Goal: Task Accomplishment & Management: Contribute content

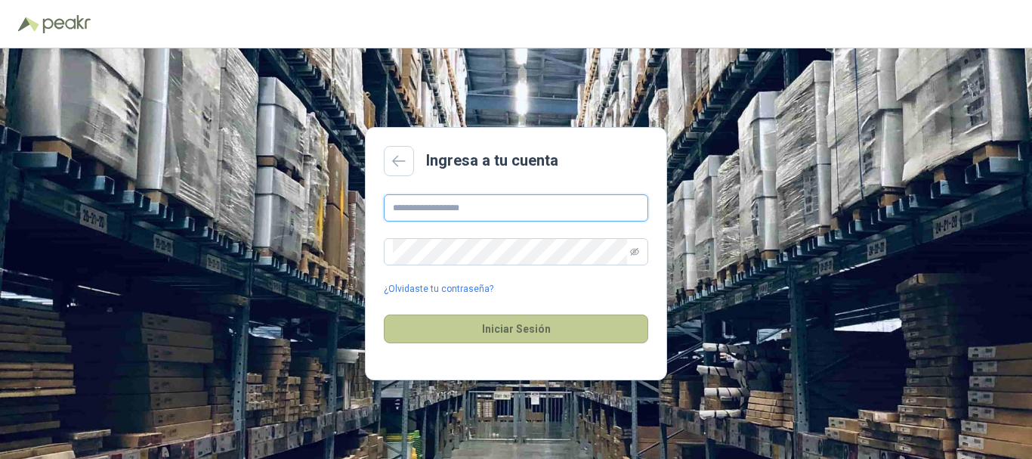
type input "**********"
click at [524, 334] on button "Iniciar Sesión" at bounding box center [516, 328] width 264 height 29
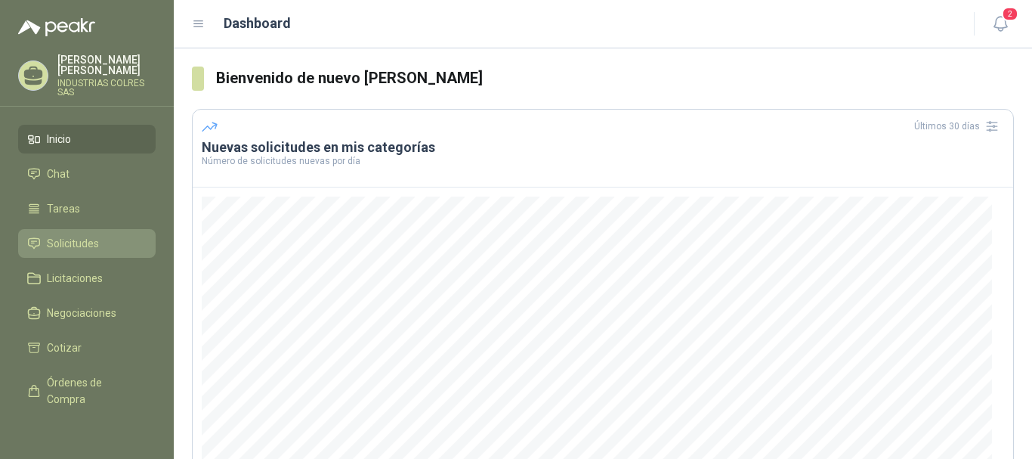
click at [66, 235] on span "Solicitudes" at bounding box center [73, 243] width 52 height 17
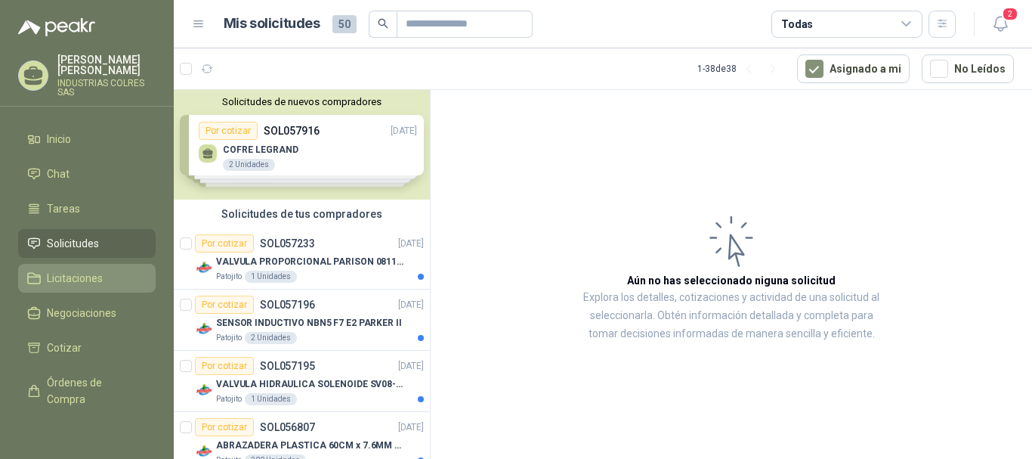
click at [87, 270] on span "Licitaciones" at bounding box center [75, 278] width 56 height 17
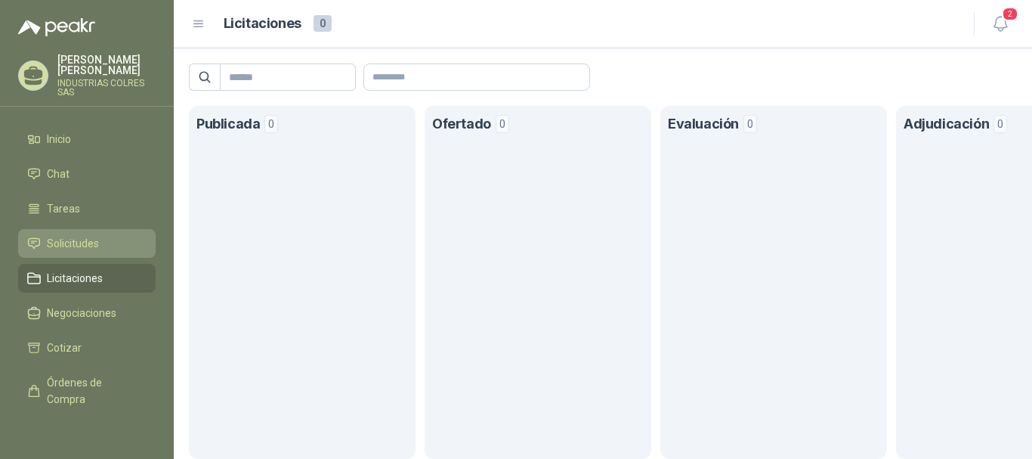
click at [92, 235] on span "Solicitudes" at bounding box center [73, 243] width 52 height 17
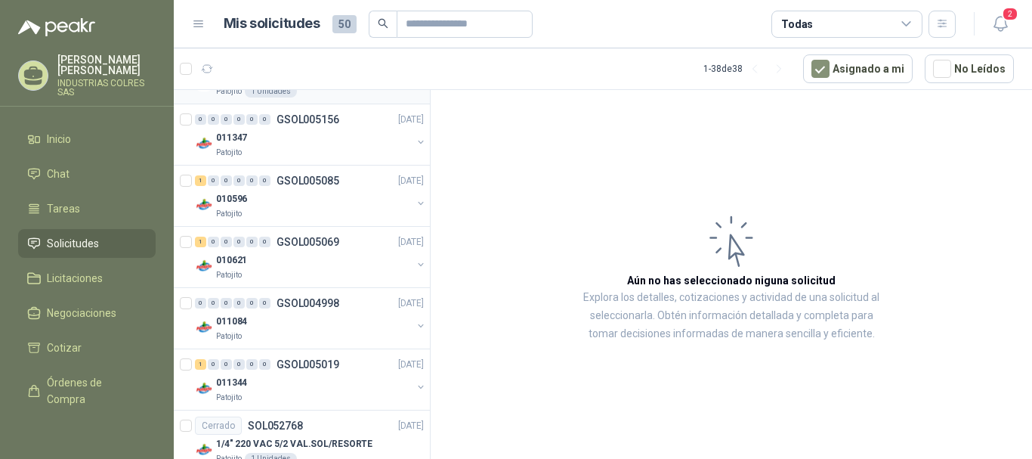
scroll to position [1435, 0]
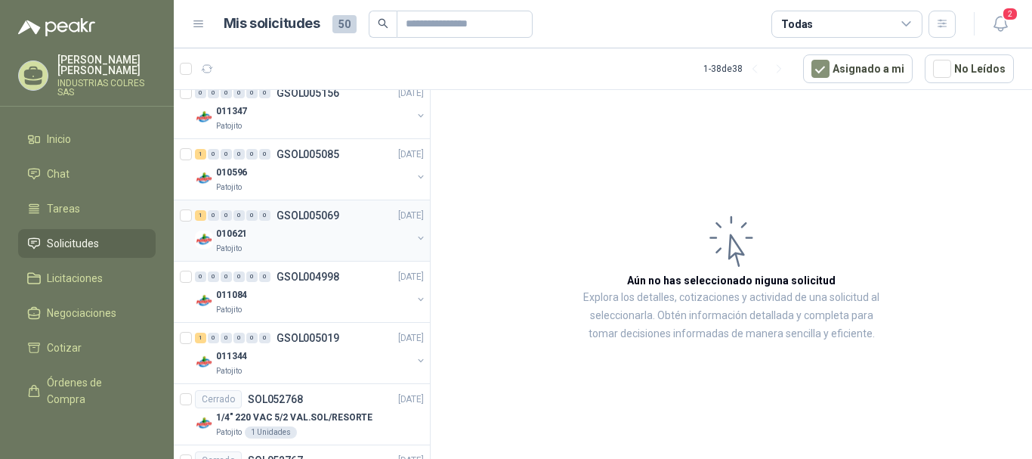
click at [415, 236] on button "button" at bounding box center [421, 238] width 12 height 12
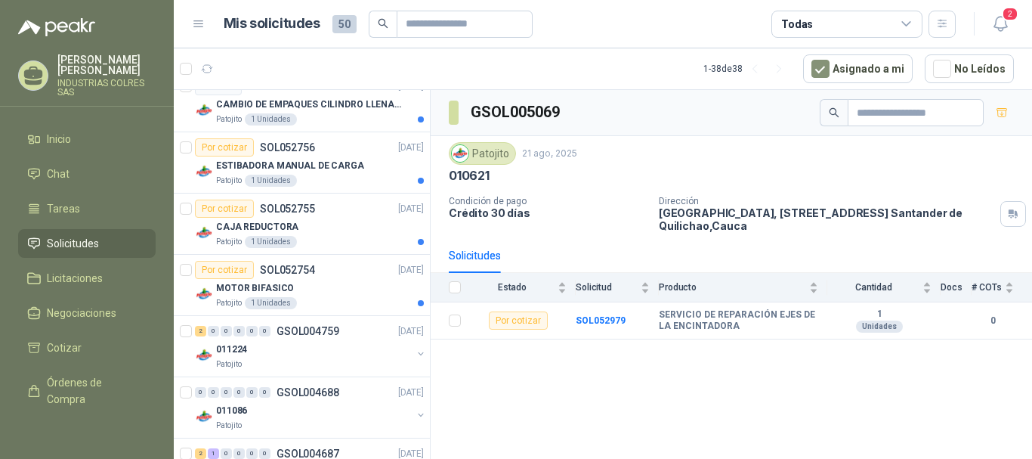
scroll to position [2172, 0]
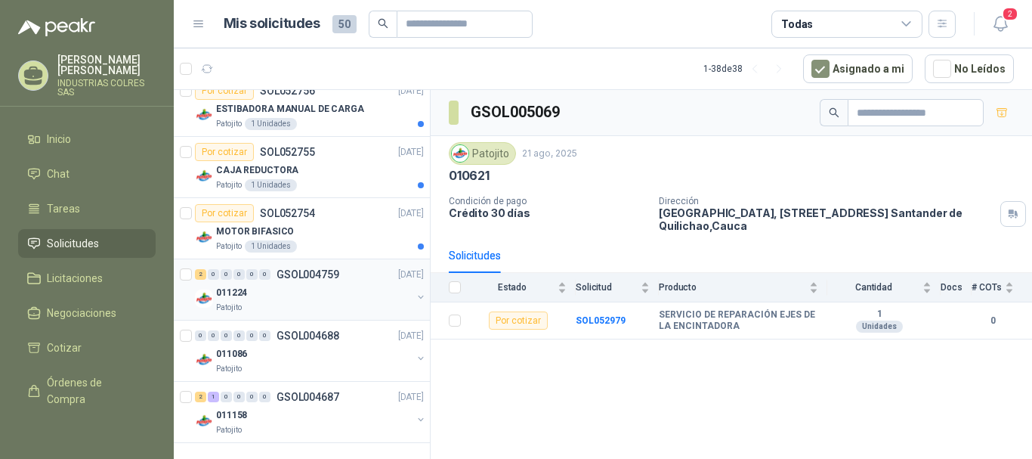
click at [415, 293] on button "button" at bounding box center [421, 297] width 12 height 12
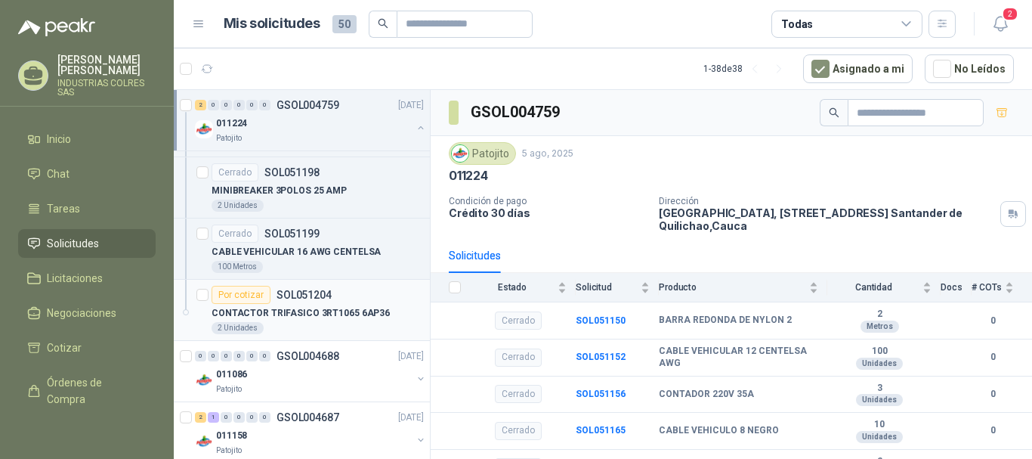
scroll to position [3212, 0]
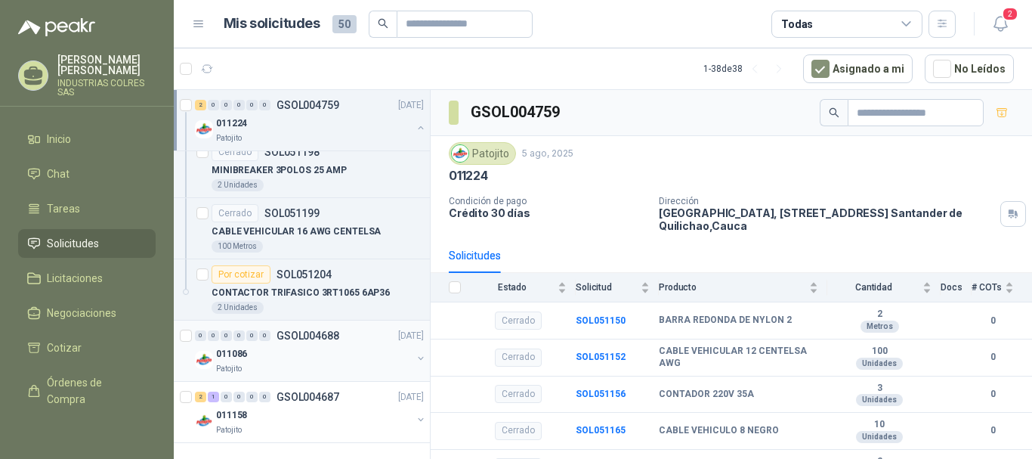
click at [415, 357] on button "button" at bounding box center [421, 358] width 12 height 12
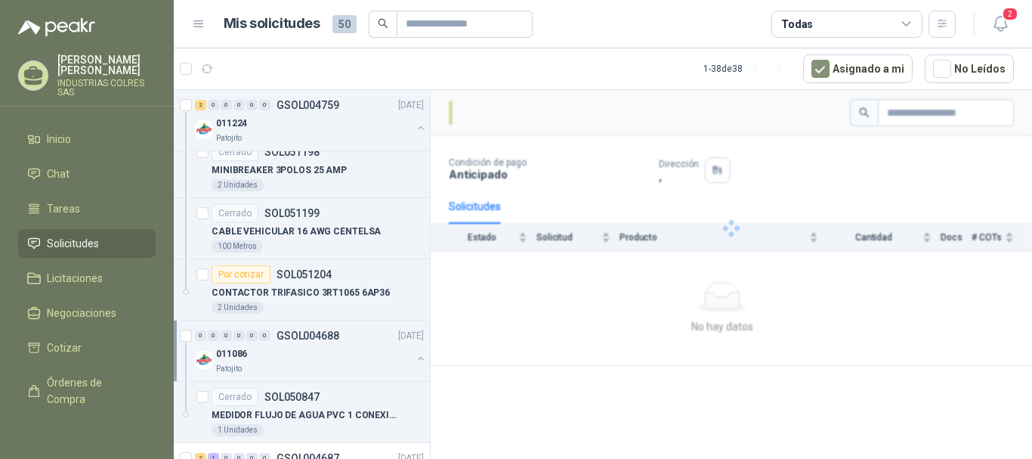
scroll to position [3273, 0]
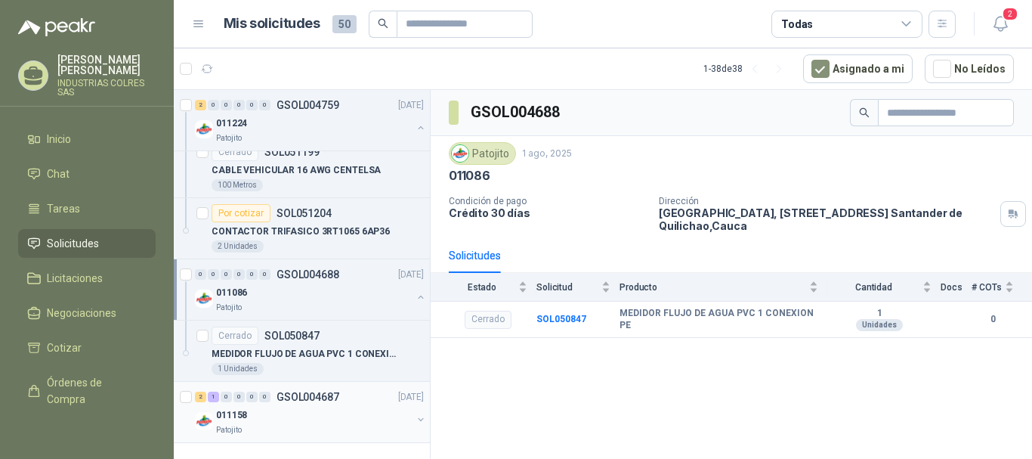
click at [415, 420] on button "button" at bounding box center [421, 419] width 12 height 12
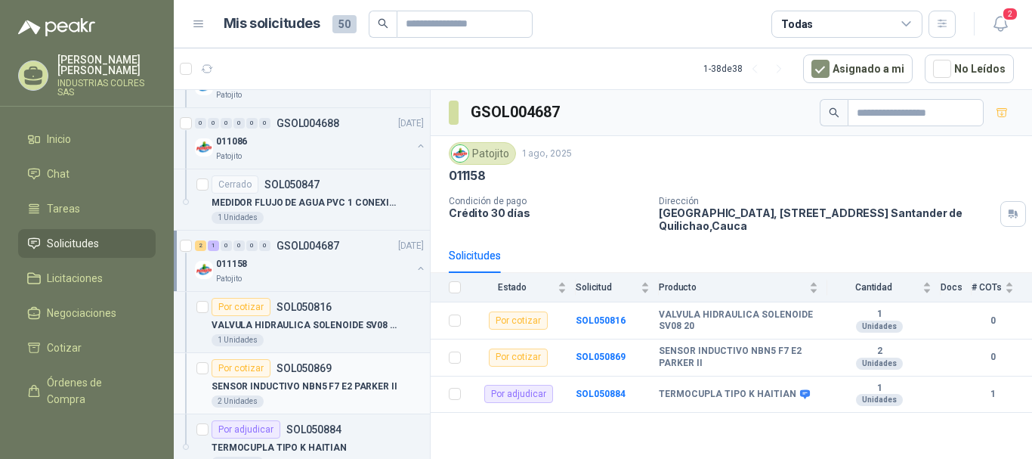
scroll to position [3457, 0]
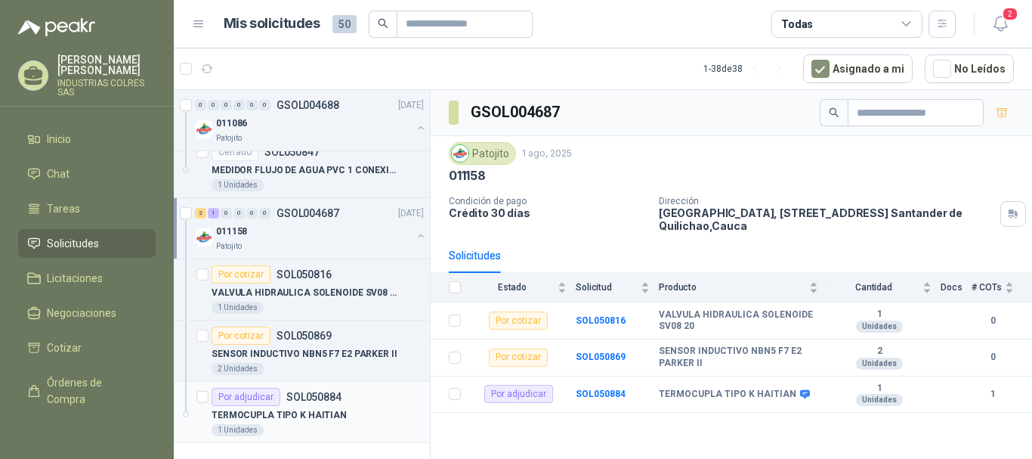
click at [316, 410] on p "TERMOCUPLA TIPO K HAITIAN" at bounding box center [279, 415] width 135 height 14
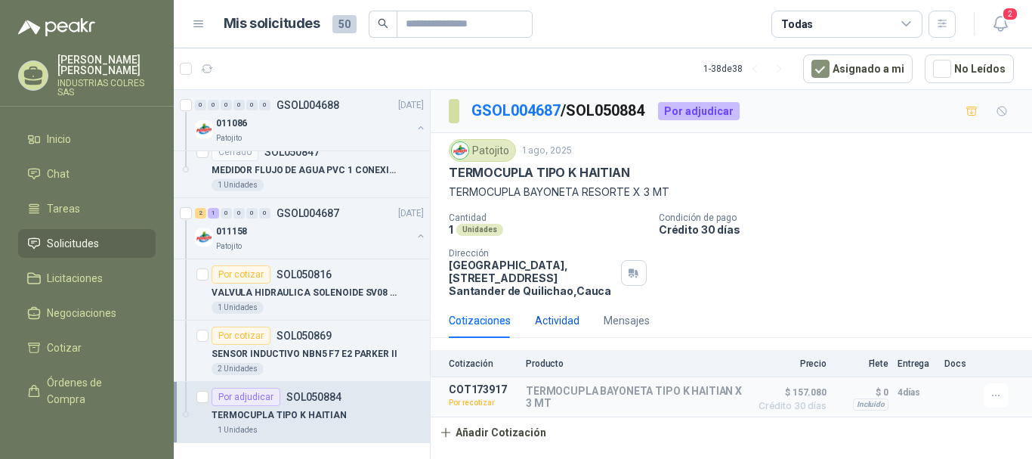
click at [556, 317] on div "Actividad" at bounding box center [557, 320] width 45 height 17
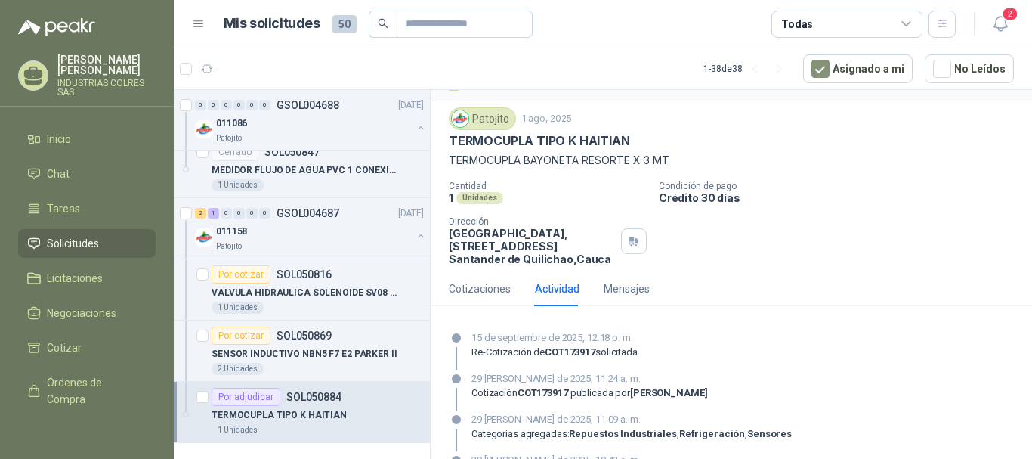
scroll to position [8, 0]
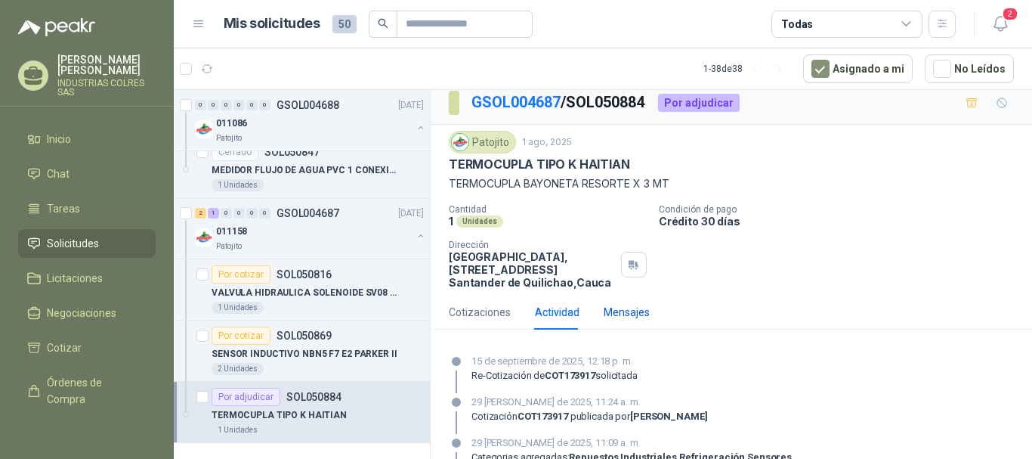
click at [618, 317] on div "Mensajes" at bounding box center [627, 312] width 46 height 17
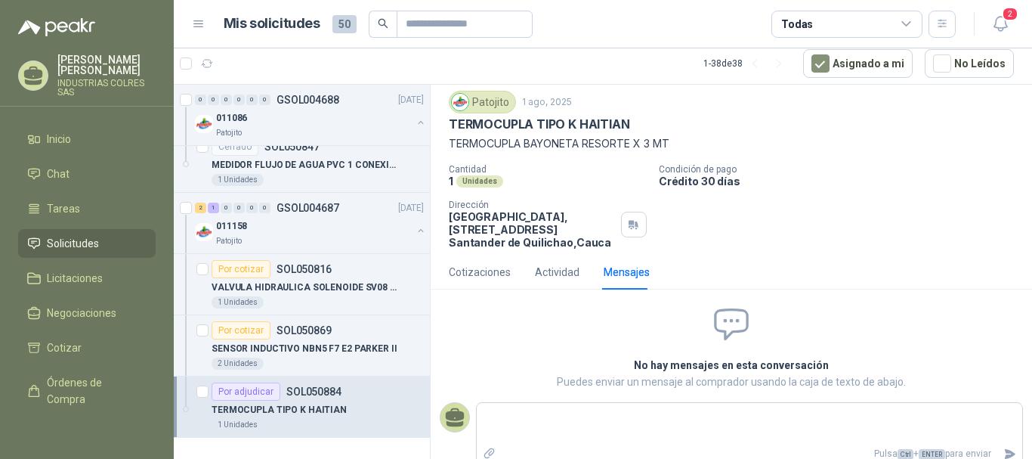
scroll to position [61, 0]
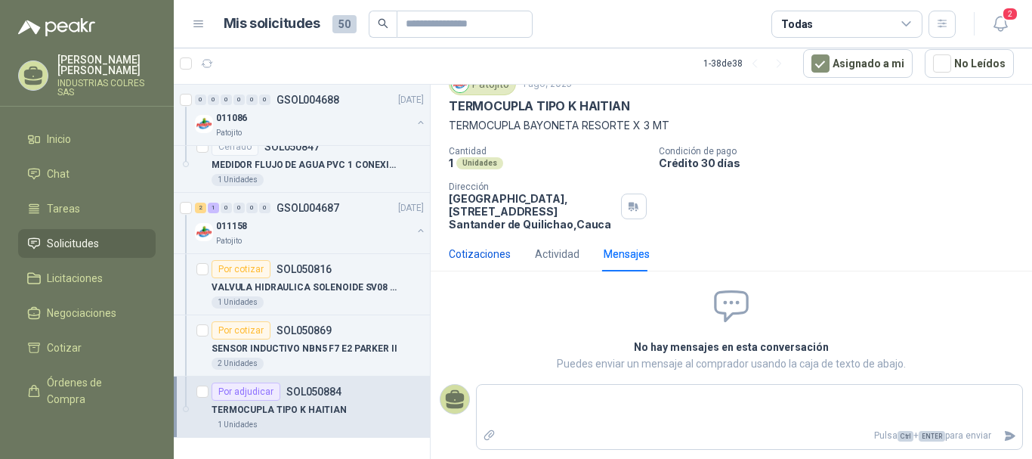
click at [477, 254] on div "Cotizaciones" at bounding box center [480, 253] width 62 height 17
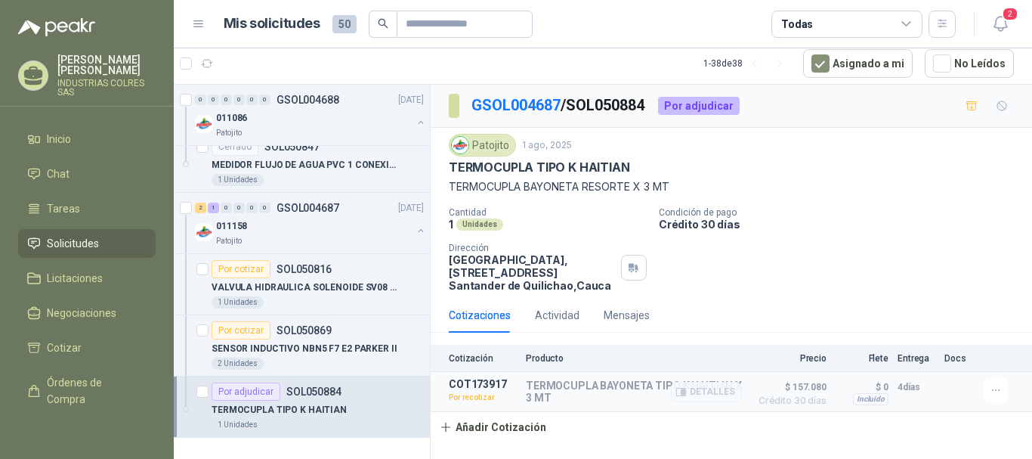
click at [468, 396] on p "Por recotizar" at bounding box center [483, 397] width 68 height 15
click at [804, 384] on span "$ 157.080" at bounding box center [789, 387] width 76 height 18
click at [469, 397] on p "Por recotizar" at bounding box center [483, 397] width 68 height 15
click at [461, 399] on p "Por recotizar" at bounding box center [483, 397] width 68 height 15
click at [869, 403] on div "Incluido" at bounding box center [871, 399] width 36 height 12
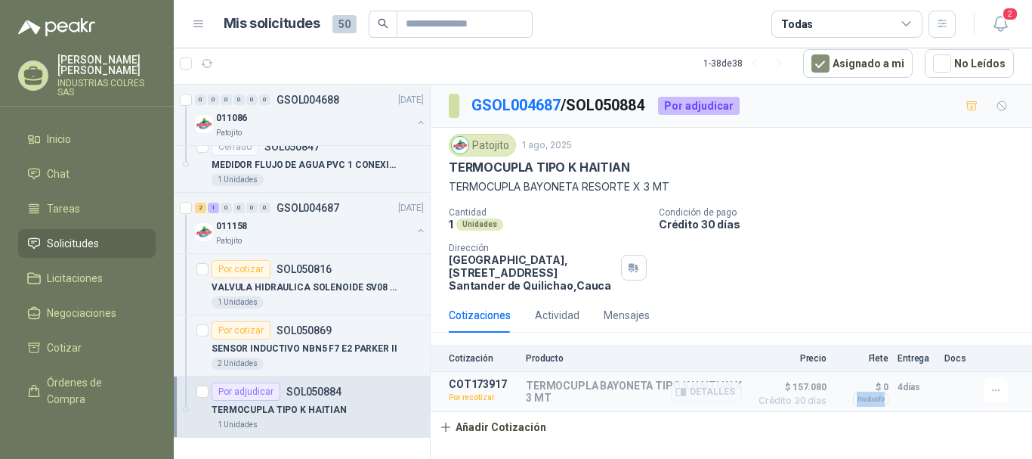
click at [869, 403] on div "Incluido" at bounding box center [871, 399] width 36 height 12
click at [906, 360] on p "Entrega" at bounding box center [916, 358] width 38 height 11
click at [878, 363] on p "Flete" at bounding box center [861, 358] width 53 height 11
drag, startPoint x: 946, startPoint y: 357, endPoint x: 903, endPoint y: 361, distance: 43.3
click at [946, 357] on p "Docs" at bounding box center [959, 358] width 30 height 11
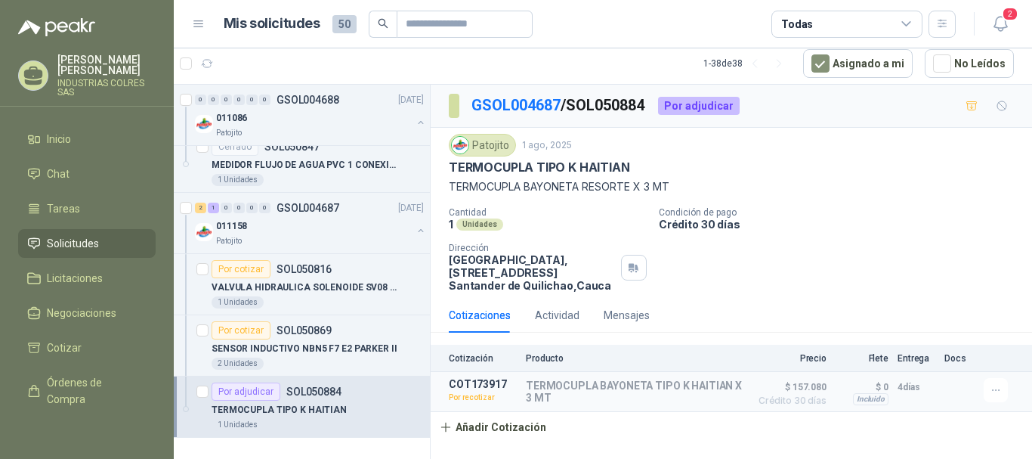
click at [710, 107] on div "Por adjudicar" at bounding box center [699, 106] width 82 height 18
click at [508, 175] on p "TERMOCUPLA TIPO K HAITIAN" at bounding box center [539, 167] width 181 height 16
click at [312, 409] on p "TERMOCUPLA TIPO K HAITIAN" at bounding box center [279, 410] width 135 height 14
click at [244, 391] on div "Por adjudicar" at bounding box center [246, 391] width 69 height 18
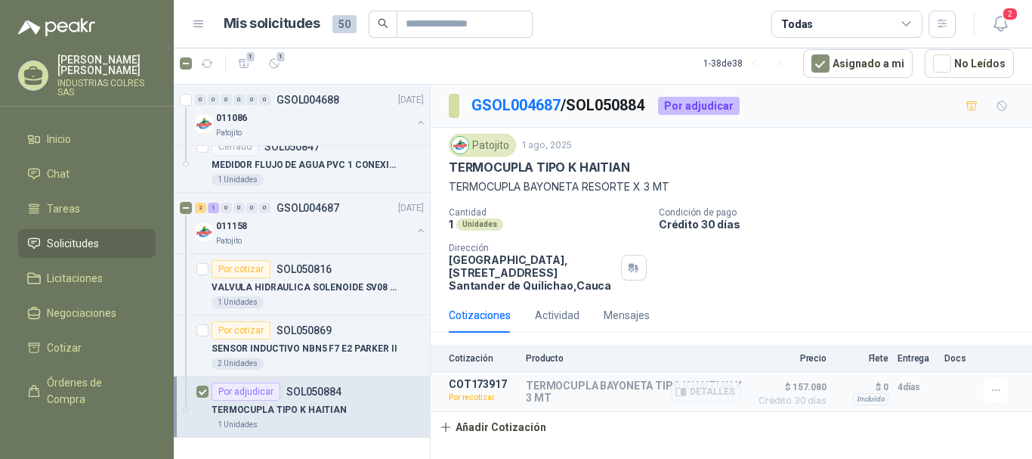
click at [473, 395] on p "Por recotizar" at bounding box center [483, 397] width 68 height 15
click at [482, 381] on p "COT173917" at bounding box center [483, 384] width 68 height 12
click at [771, 310] on div "Cotizaciones Actividad Mensajes" at bounding box center [731, 315] width 565 height 35
click at [553, 366] on div "Cotización Producto Precio [PERSON_NAME] Entrega Docs" at bounding box center [731, 357] width 601 height 27
click at [467, 428] on button "Añadir Cotización" at bounding box center [493, 427] width 124 height 30
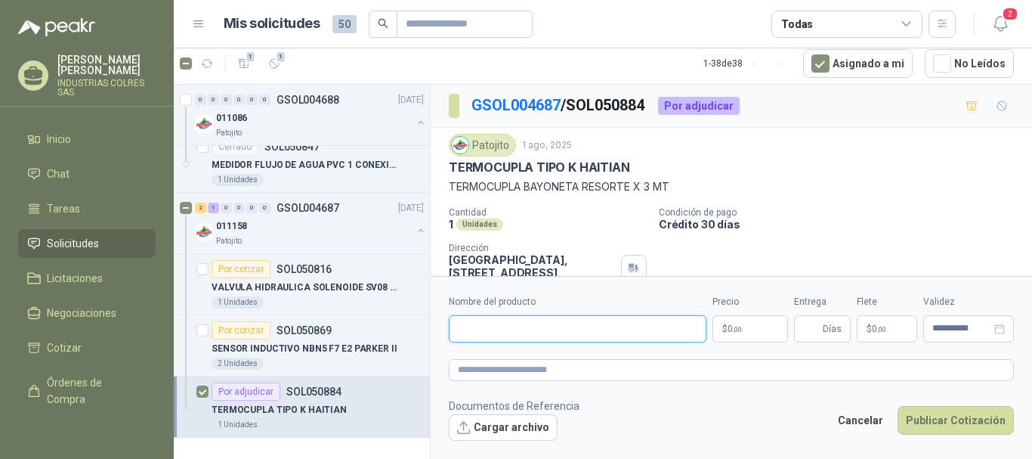
click at [501, 331] on input "Nombre del producto" at bounding box center [578, 328] width 258 height 27
type input "**********"
click at [742, 325] on span ",00" at bounding box center [737, 329] width 9 height 8
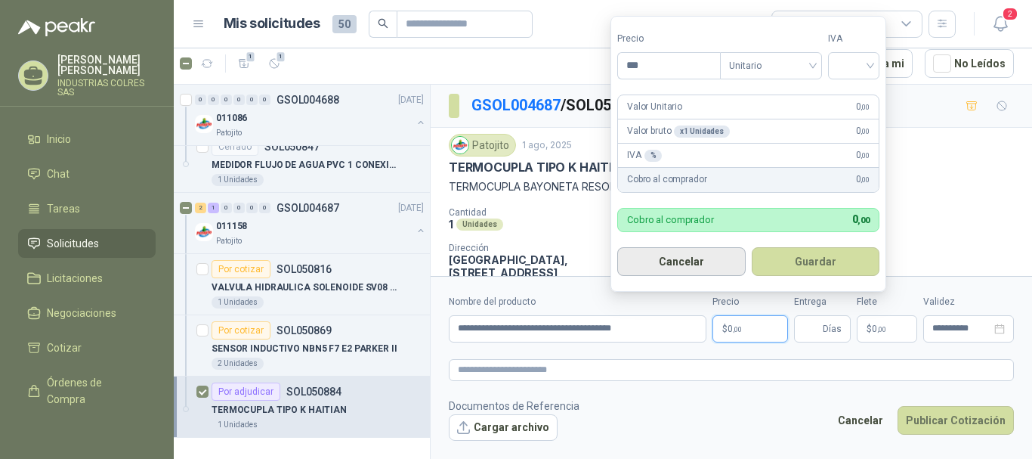
click at [683, 266] on button "Cancelar" at bounding box center [681, 261] width 128 height 29
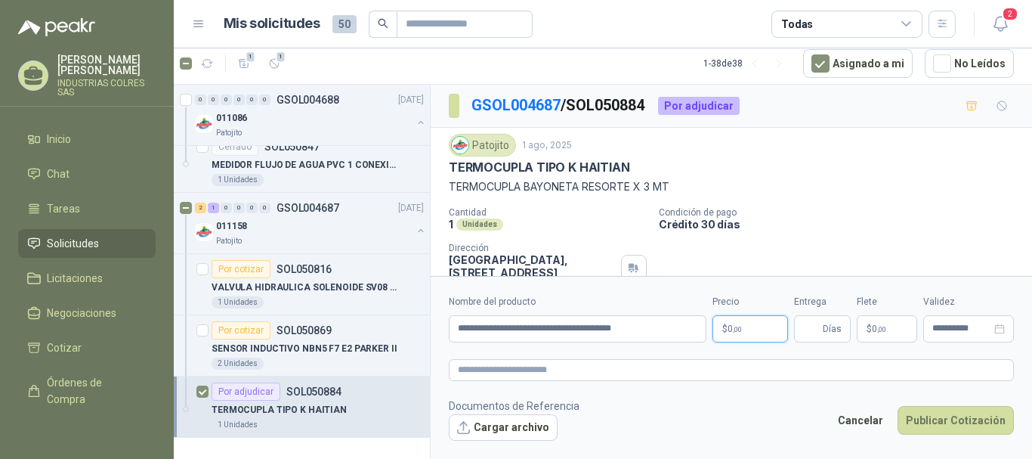
click at [741, 325] on span ",00" at bounding box center [737, 329] width 9 height 8
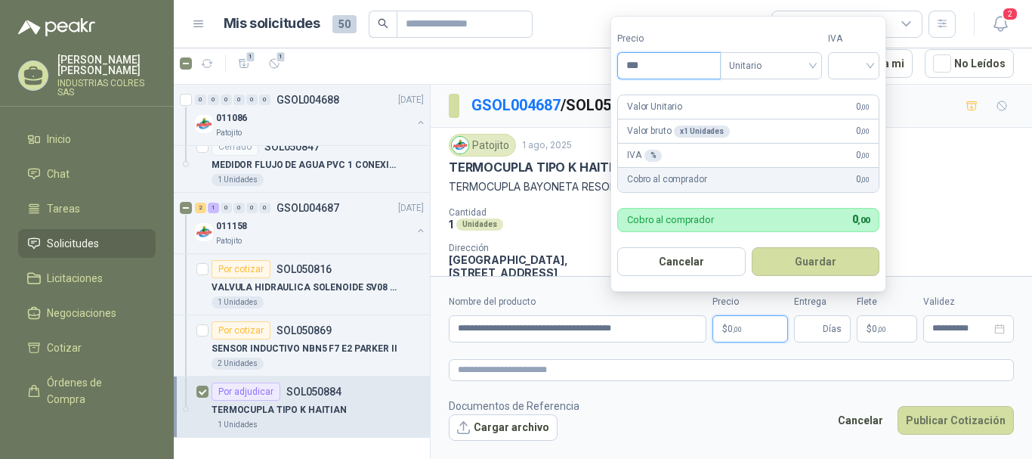
click at [662, 55] on input "***" at bounding box center [669, 66] width 102 height 26
click at [798, 69] on span "Unitario" at bounding box center [771, 65] width 84 height 23
type input "*********"
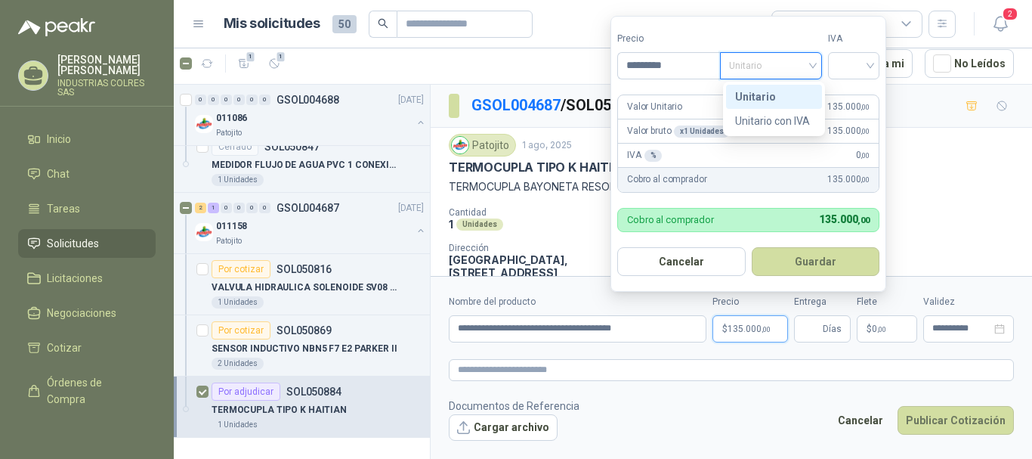
click at [771, 100] on div "Unitario" at bounding box center [774, 96] width 78 height 17
click at [855, 67] on input "search" at bounding box center [853, 64] width 33 height 23
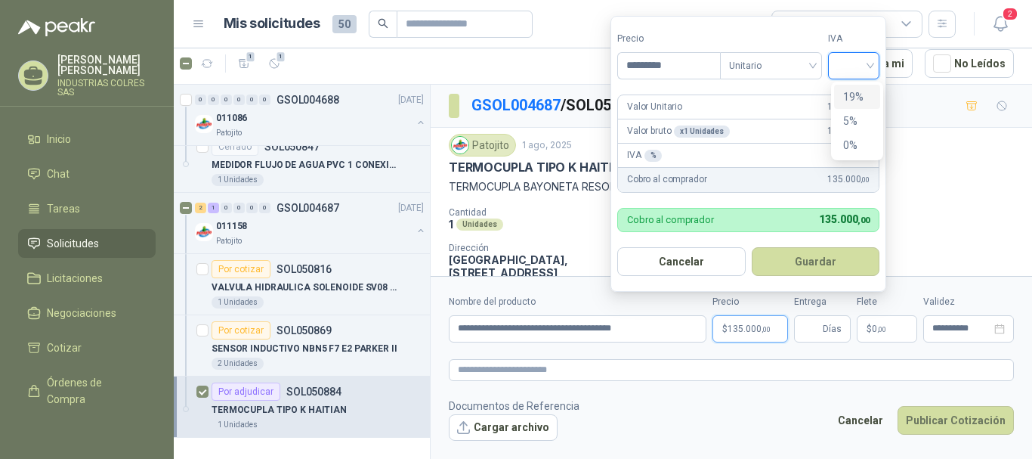
click at [851, 93] on div "19%" at bounding box center [857, 96] width 28 height 17
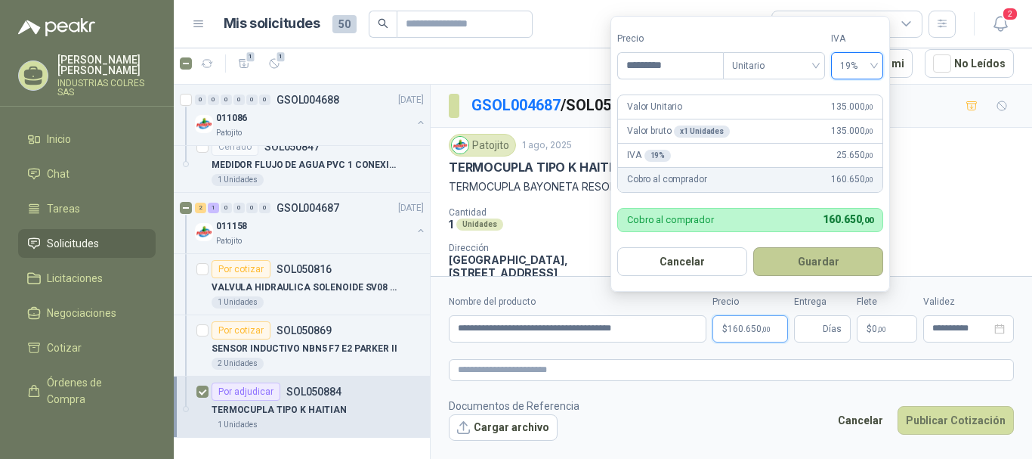
click at [811, 260] on button "Guardar" at bounding box center [818, 261] width 130 height 29
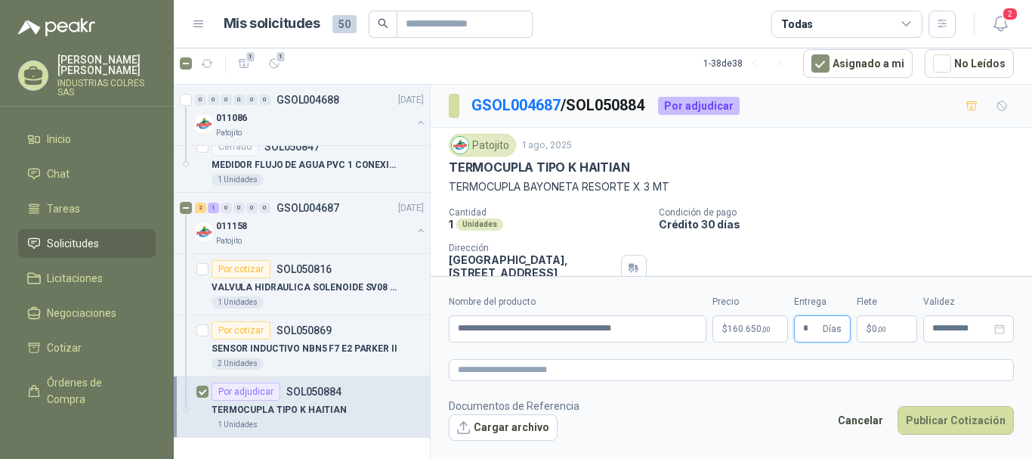
type input "*"
click at [898, 327] on p "$ 0 ,00" at bounding box center [887, 328] width 60 height 27
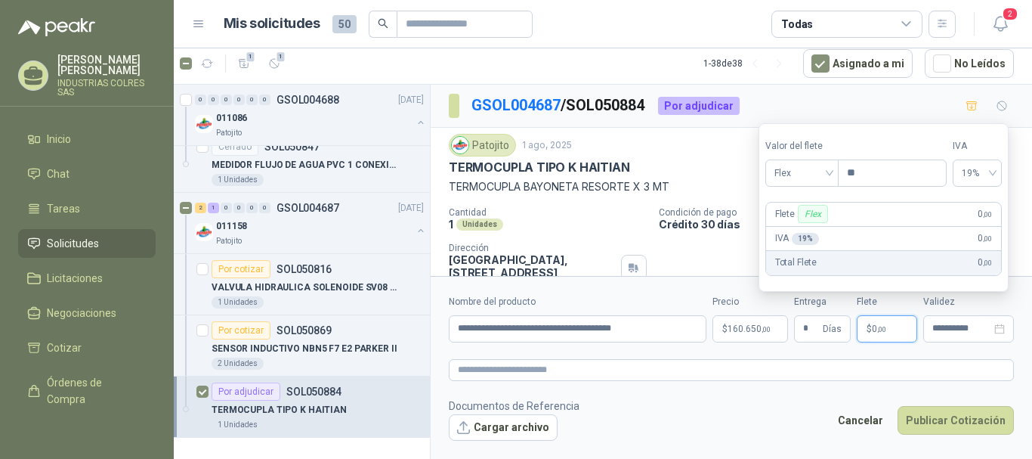
type input "***"
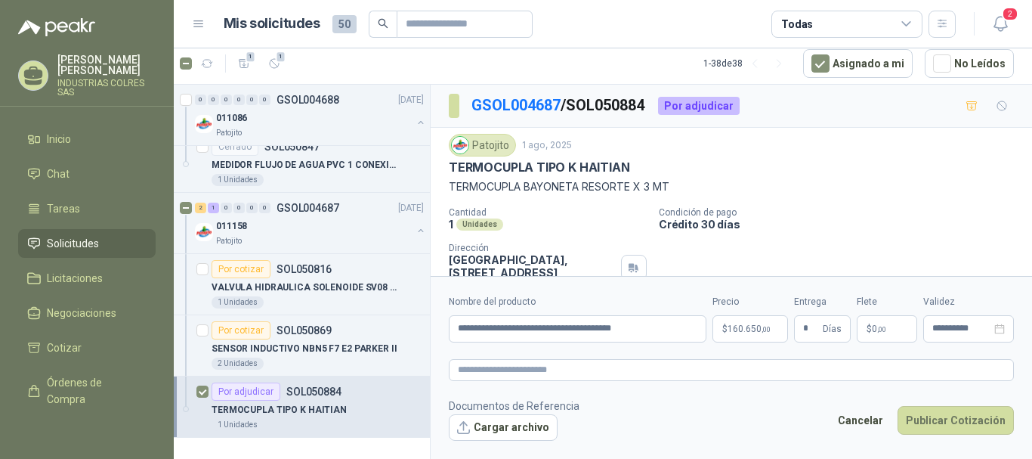
click at [689, 157] on div "Patojito 1 ago, 2025 TERMOCUPLA TIPO K HAITIAN TERMOCUPLA BAYONETA RESORTE X 3 …" at bounding box center [731, 164] width 565 height 61
click at [737, 327] on span "160.650 ,00" at bounding box center [748, 328] width 43 height 9
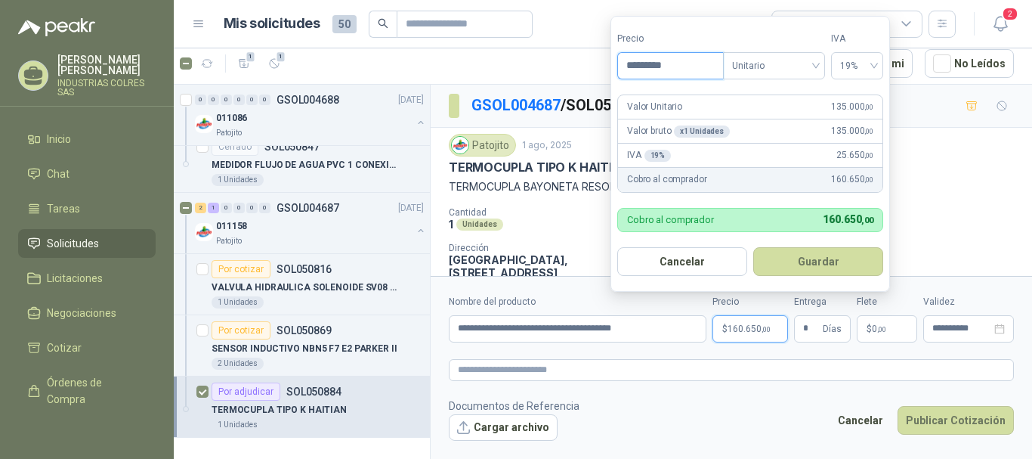
click at [651, 68] on input "*********" at bounding box center [670, 66] width 105 height 26
type input "*********"
click at [807, 263] on button "Guardar" at bounding box center [818, 261] width 130 height 29
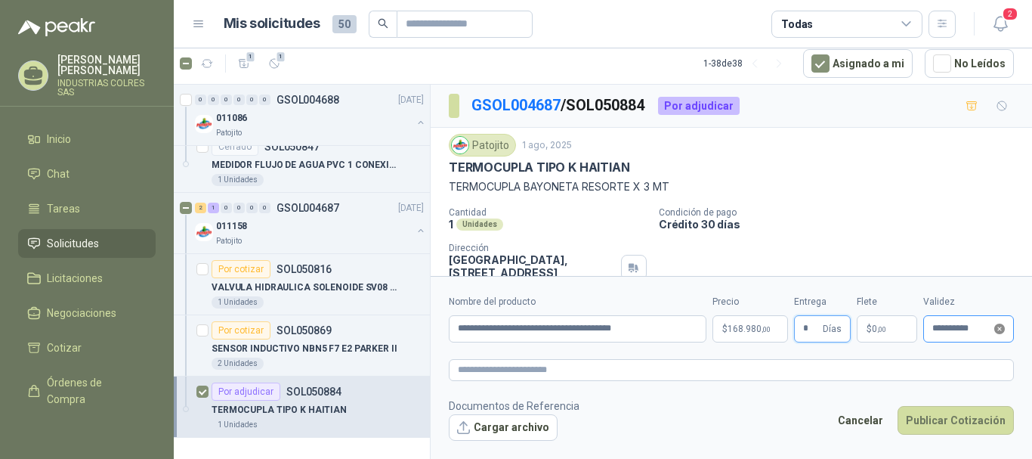
click at [1003, 324] on icon "close-circle" at bounding box center [999, 328] width 11 height 11
click at [937, 325] on input at bounding box center [961, 328] width 59 height 10
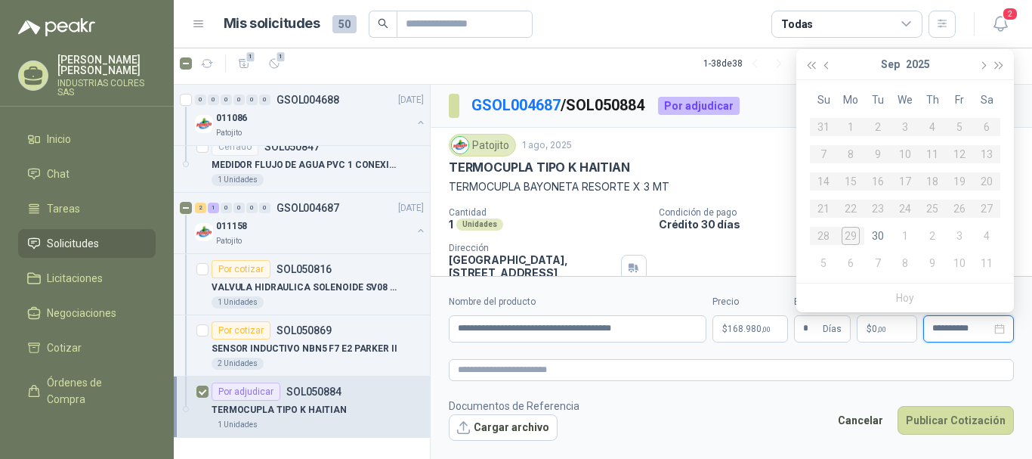
type input "**********"
click at [987, 65] on button "button" at bounding box center [982, 64] width 17 height 30
type input "**********"
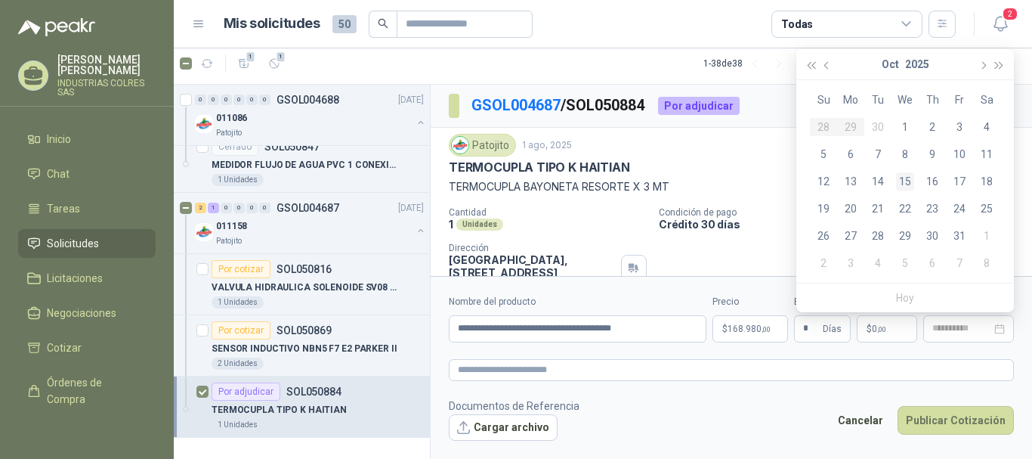
click at [902, 179] on div "15" at bounding box center [905, 181] width 18 height 18
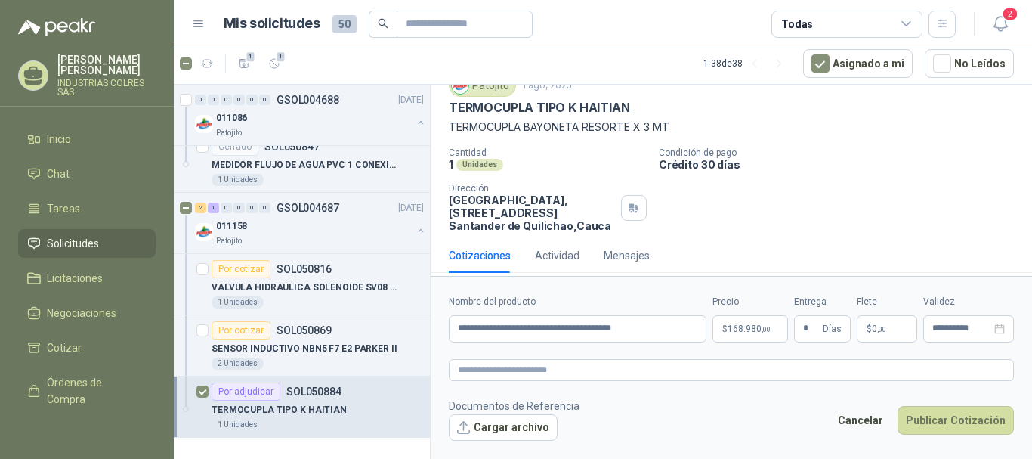
scroll to position [137, 0]
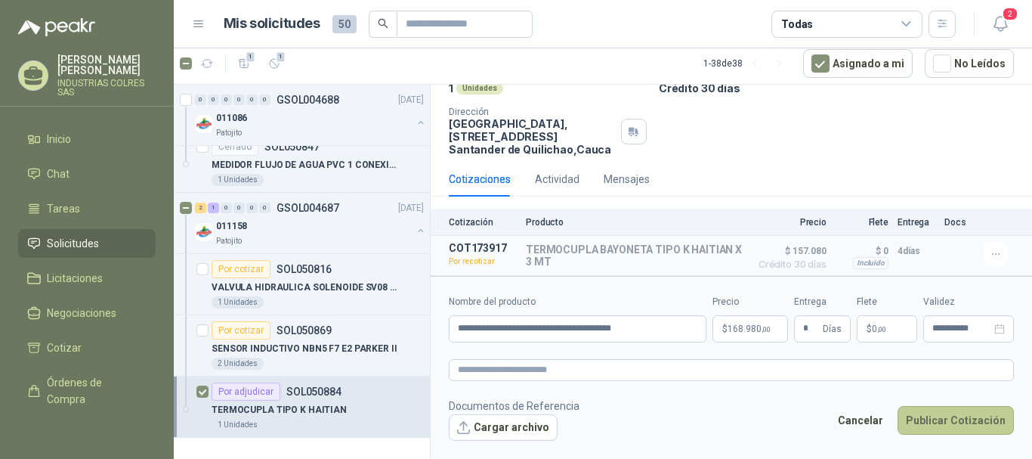
click at [972, 418] on button "Publicar Cotización" at bounding box center [955, 420] width 116 height 29
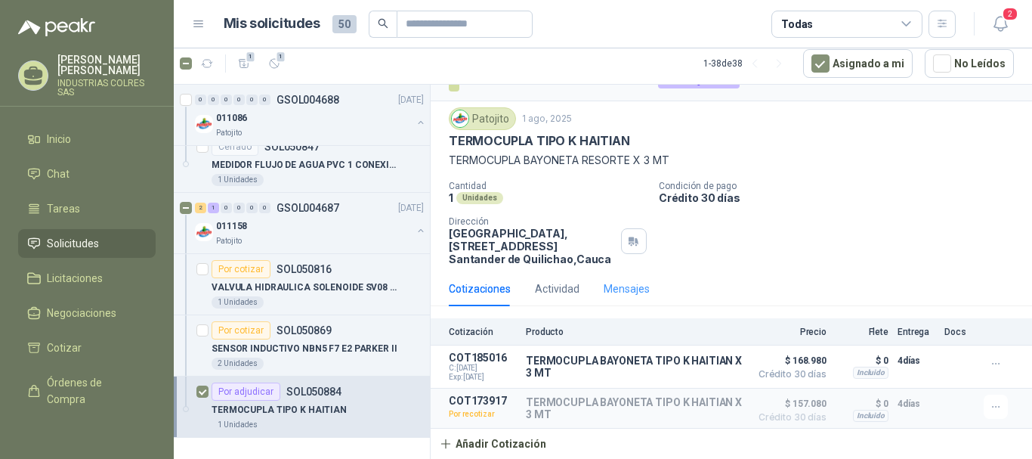
scroll to position [0, 0]
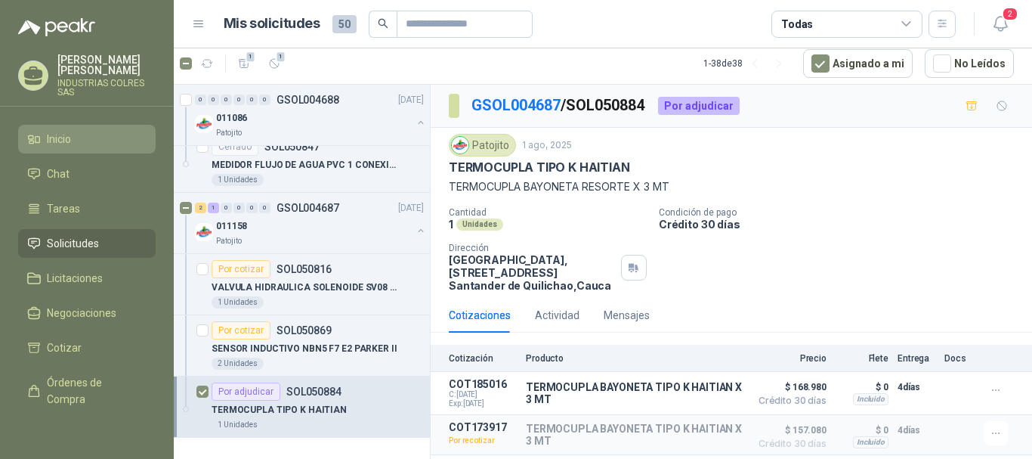
click at [70, 133] on span "Inicio" at bounding box center [59, 139] width 24 height 17
